Goal: Task Accomplishment & Management: Manage account settings

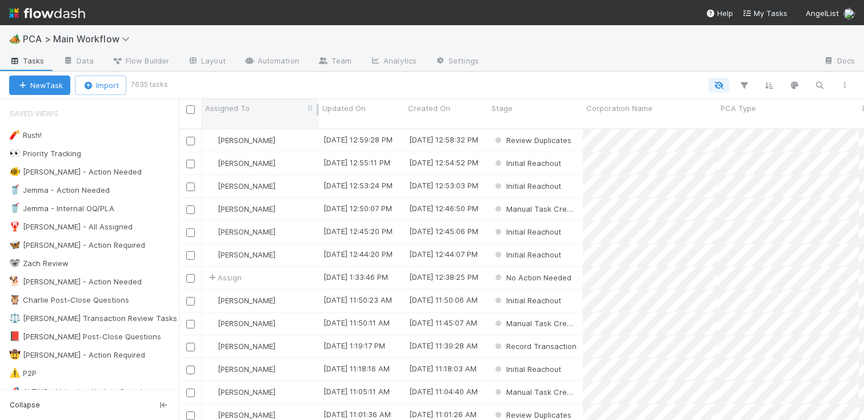
scroll to position [292, 677]
click at [161, 59] on span "Flow Builder" at bounding box center [140, 60] width 57 height 11
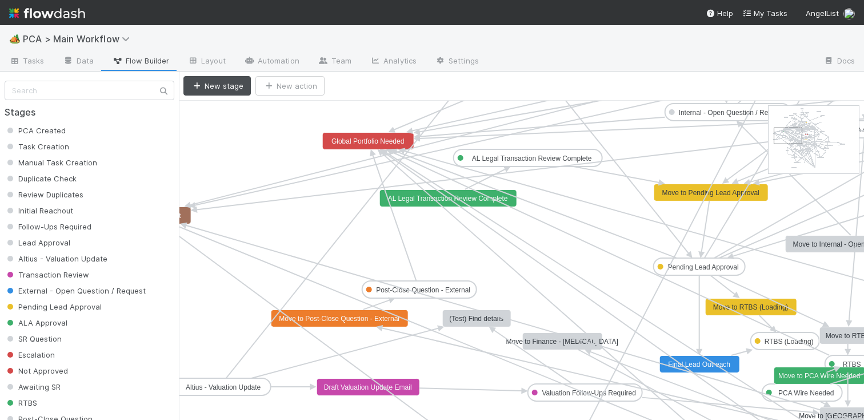
drag, startPoint x: 788, startPoint y: 119, endPoint x: 795, endPoint y: 142, distance: 23.5
click at [566, 157] on text "AL Legal Transaction Review Complete" at bounding box center [532, 158] width 120 height 8
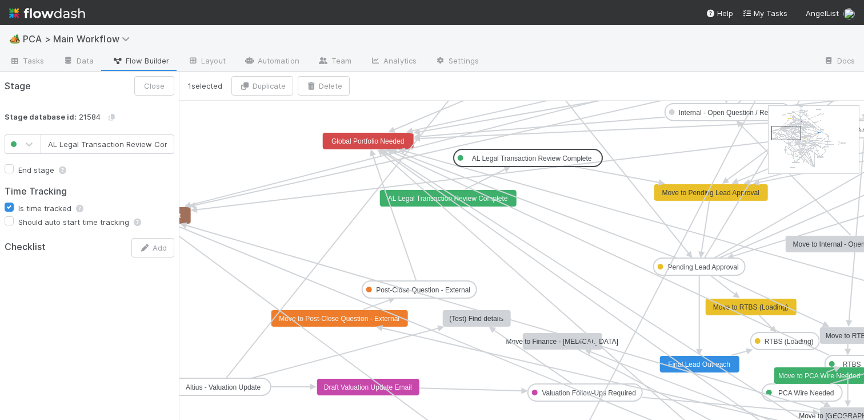
scroll to position [0, 18]
click at [404, 197] on text "AL Legal Transaction Review Complete" at bounding box center [448, 198] width 120 height 8
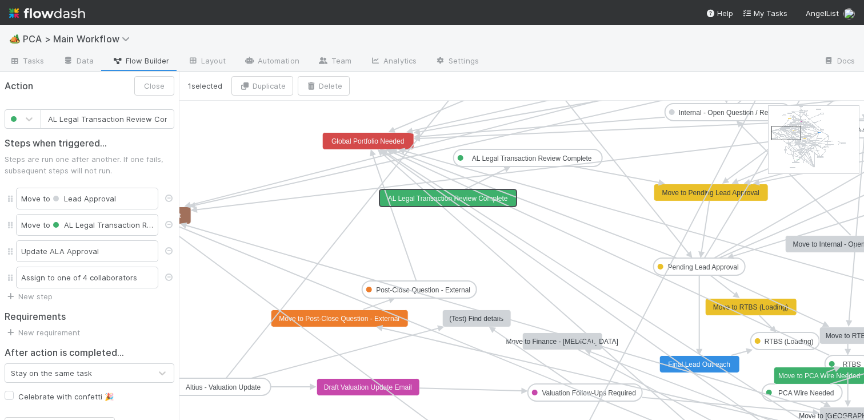
scroll to position [0, 29]
type input "Global Portfolio Needed"
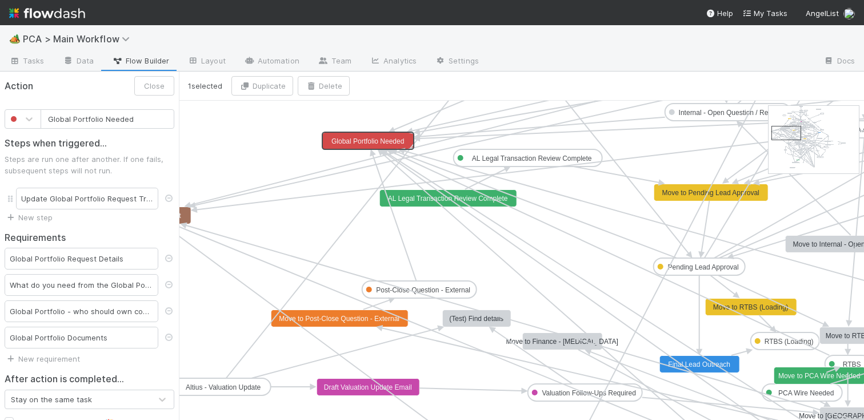
click at [350, 149] on rect at bounding box center [367, 140] width 91 height 17
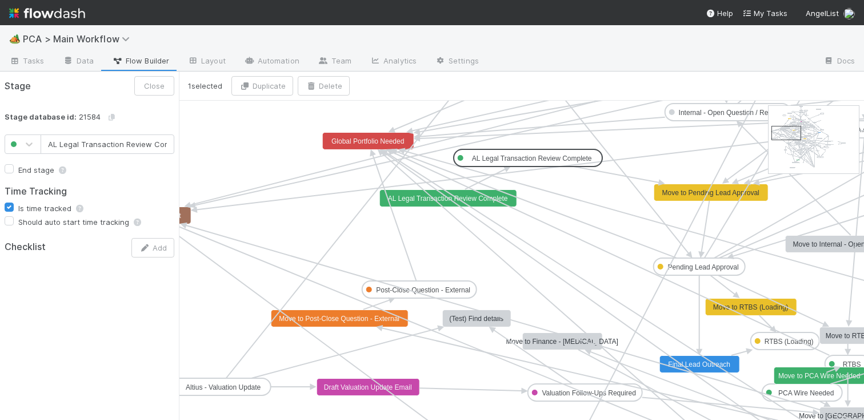
click at [518, 150] on rect at bounding box center [528, 157] width 149 height 17
type input "Internal - Open Question / Request"
click at [690, 113] on text "Internal - Open Question / Request" at bounding box center [732, 113] width 107 height 8
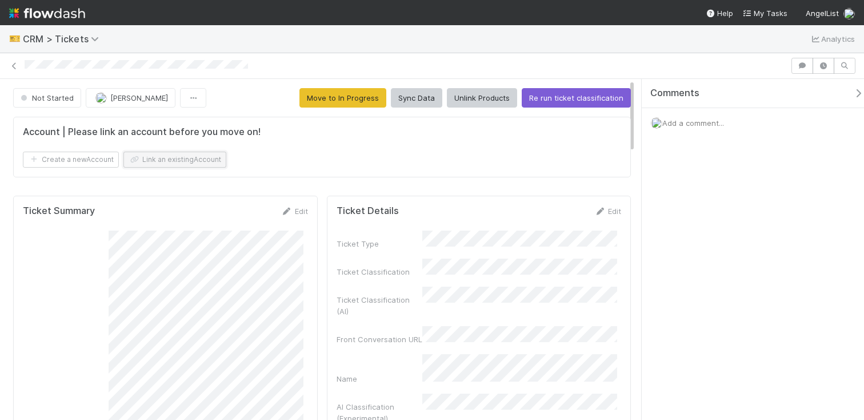
click at [145, 155] on button "Link an existing Account" at bounding box center [174, 159] width 103 height 16
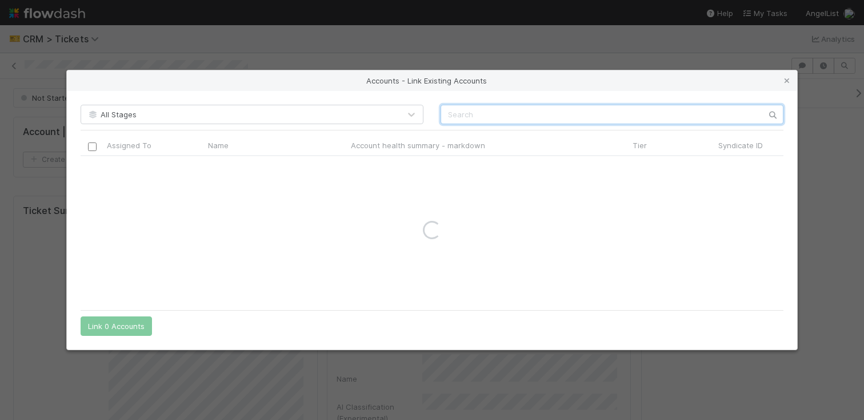
click at [497, 113] on input "text" at bounding box center [612, 114] width 343 height 19
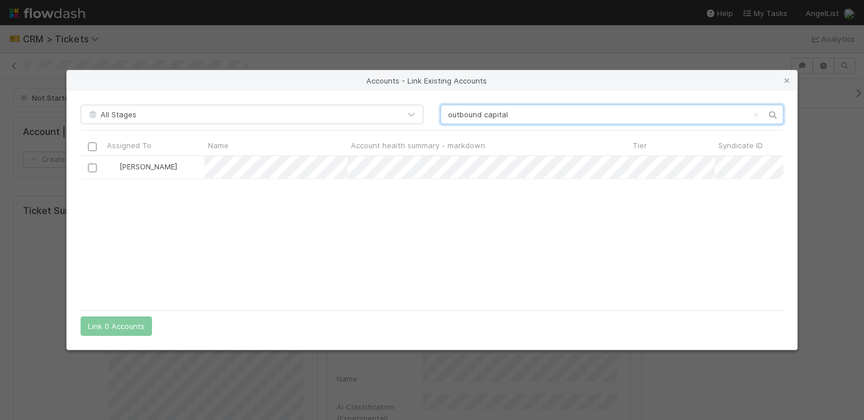
scroll to position [139, 695]
type input "outbound capital"
click at [89, 165] on input "checkbox" at bounding box center [92, 167] width 9 height 9
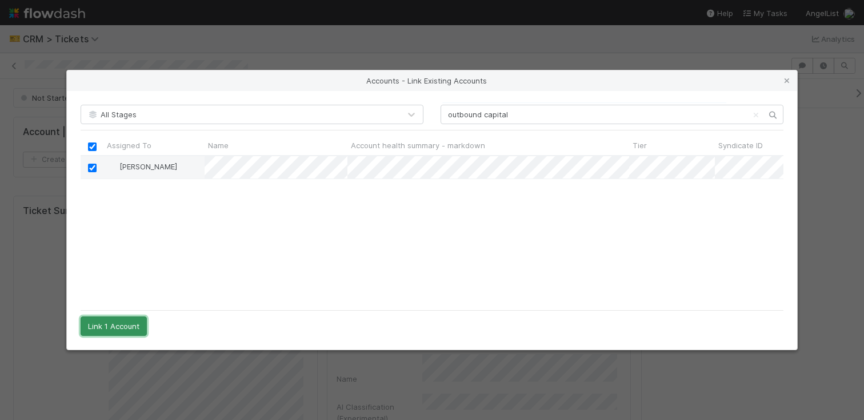
click at [115, 324] on button "Link 1 Account" at bounding box center [114, 325] width 66 height 19
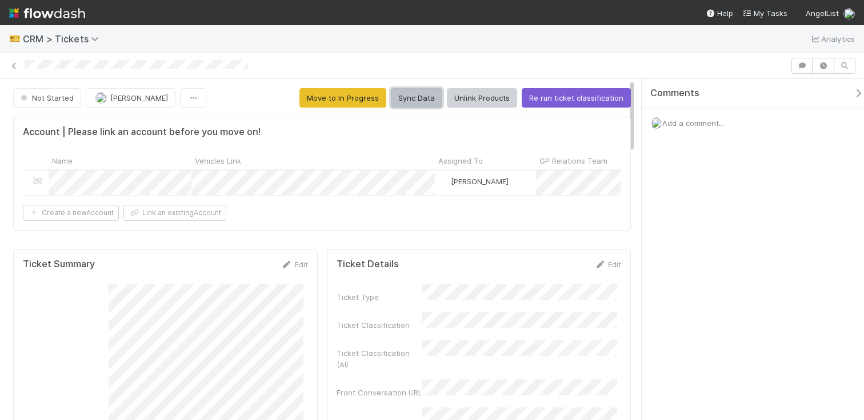
click at [411, 99] on button "Sync Data" at bounding box center [416, 97] width 51 height 19
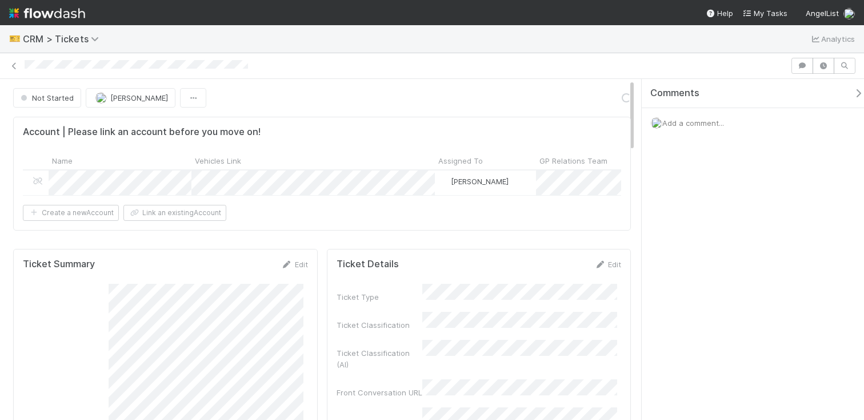
click at [853, 91] on icon "button" at bounding box center [858, 93] width 11 height 9
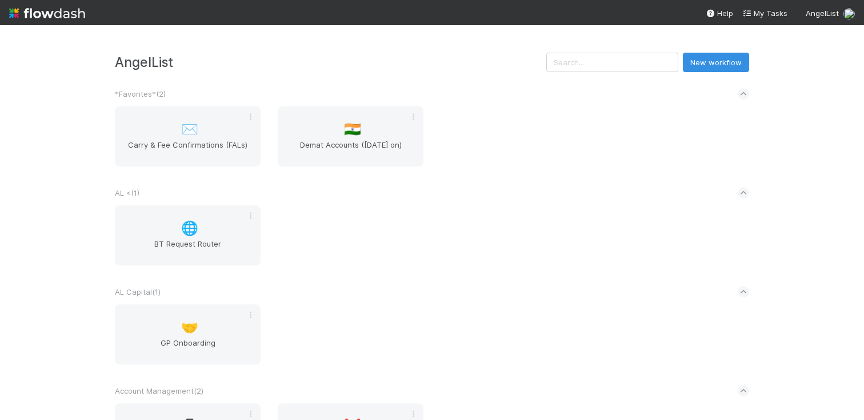
scroll to position [516, 0]
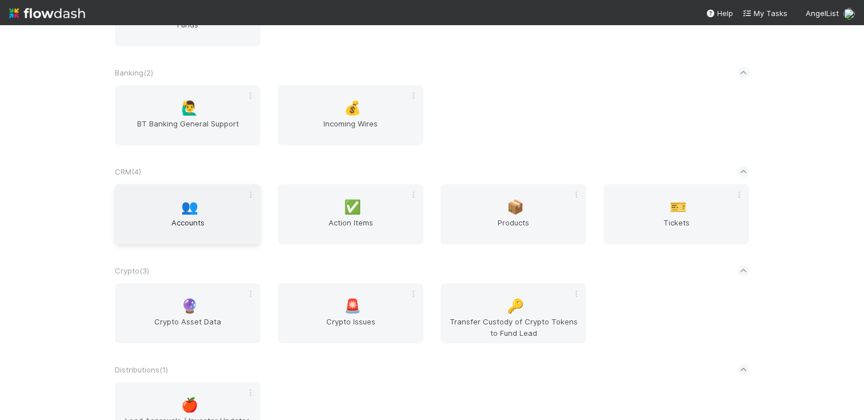
click at [141, 225] on span "Accounts" at bounding box center [187, 228] width 137 height 23
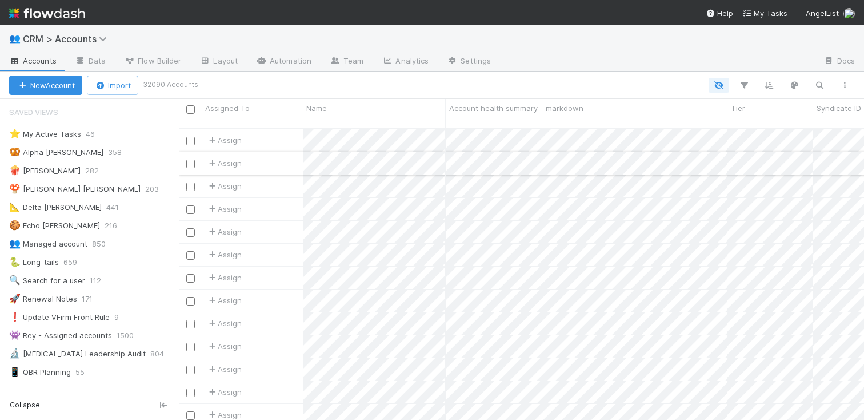
scroll to position [2, 0]
click at [821, 84] on icon "button" at bounding box center [819, 85] width 11 height 10
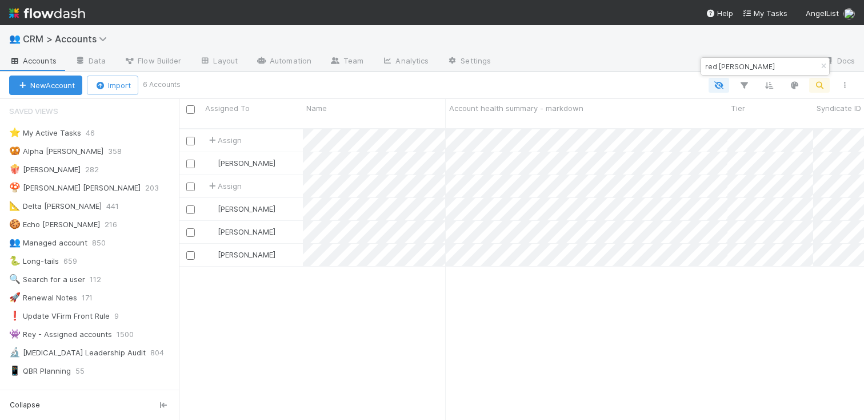
scroll to position [292, 677]
type input "red [PERSON_NAME]"
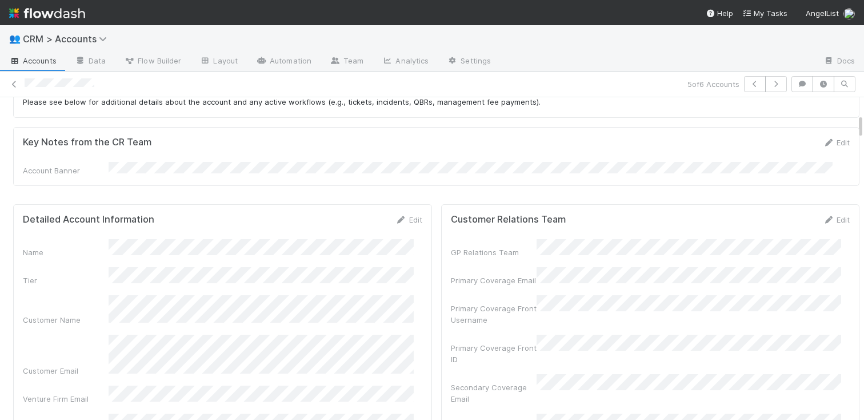
scroll to position [119, 0]
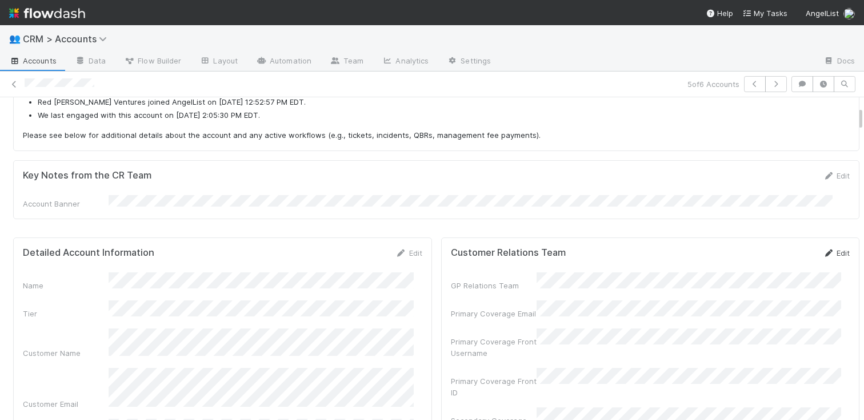
click at [825, 248] on link "Edit" at bounding box center [836, 252] width 27 height 9
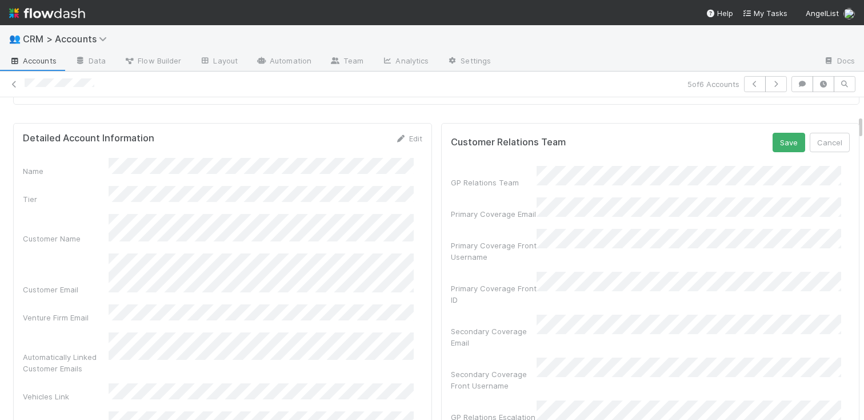
scroll to position [241, 0]
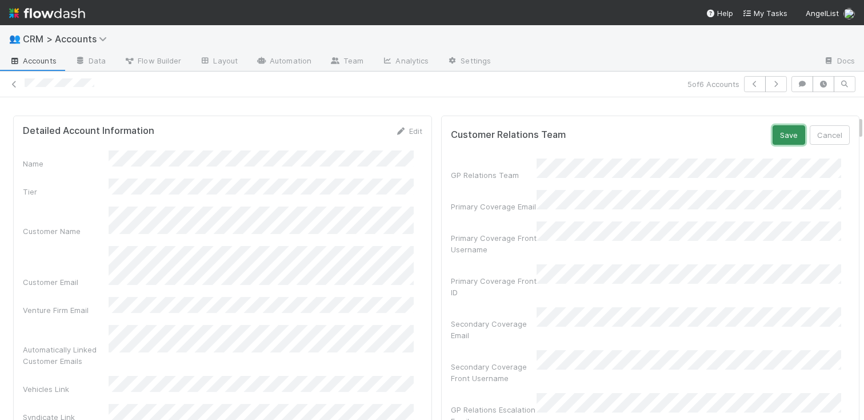
click at [773, 130] on button "Save" at bounding box center [789, 134] width 33 height 19
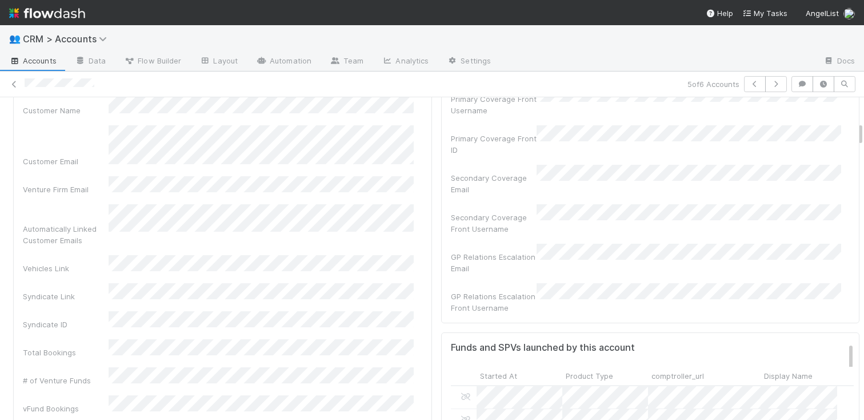
scroll to position [458, 0]
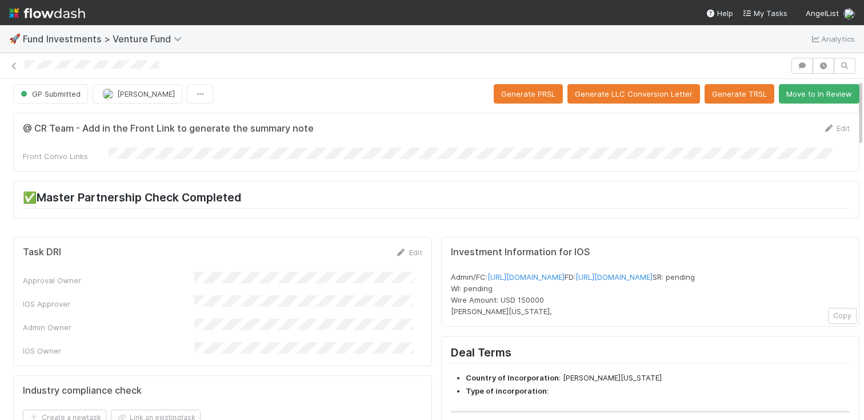
scroll to position [5, 0]
click at [828, 323] on button "Copy" at bounding box center [842, 315] width 29 height 16
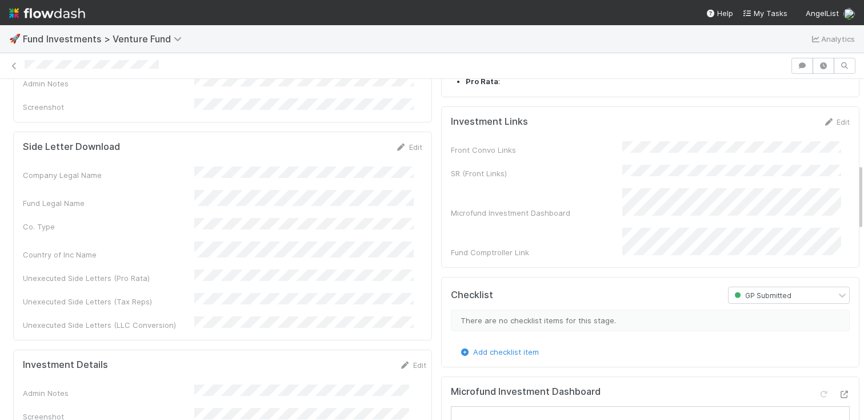
scroll to position [366, 0]
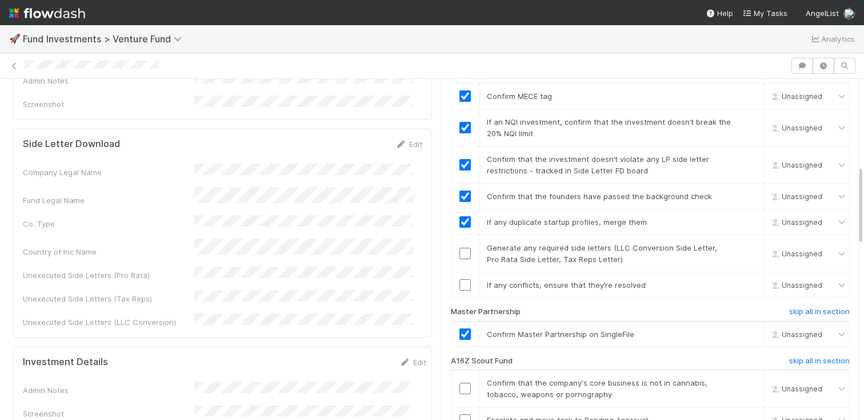
checkbox input "true"
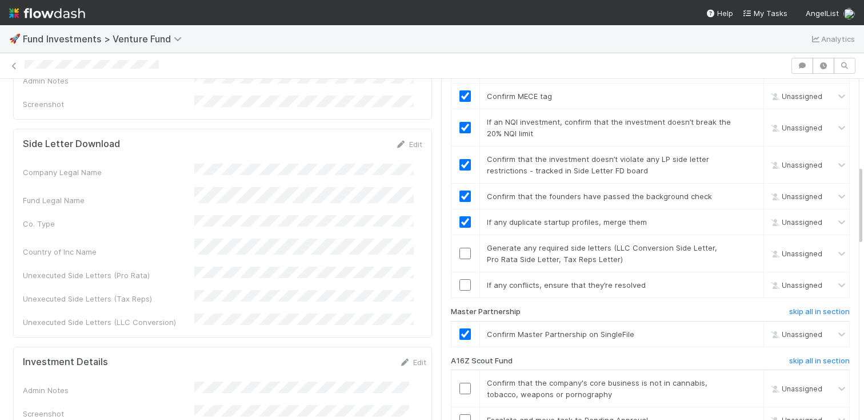
checkbox input "true"
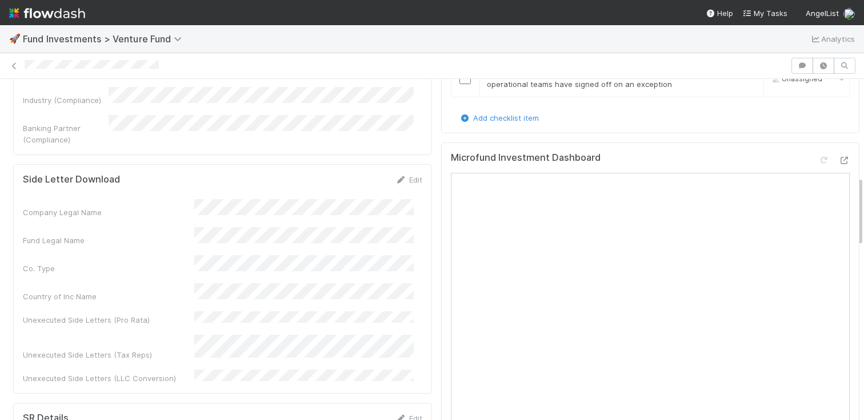
scroll to position [605, 0]
